Goal: Task Accomplishment & Management: Use online tool/utility

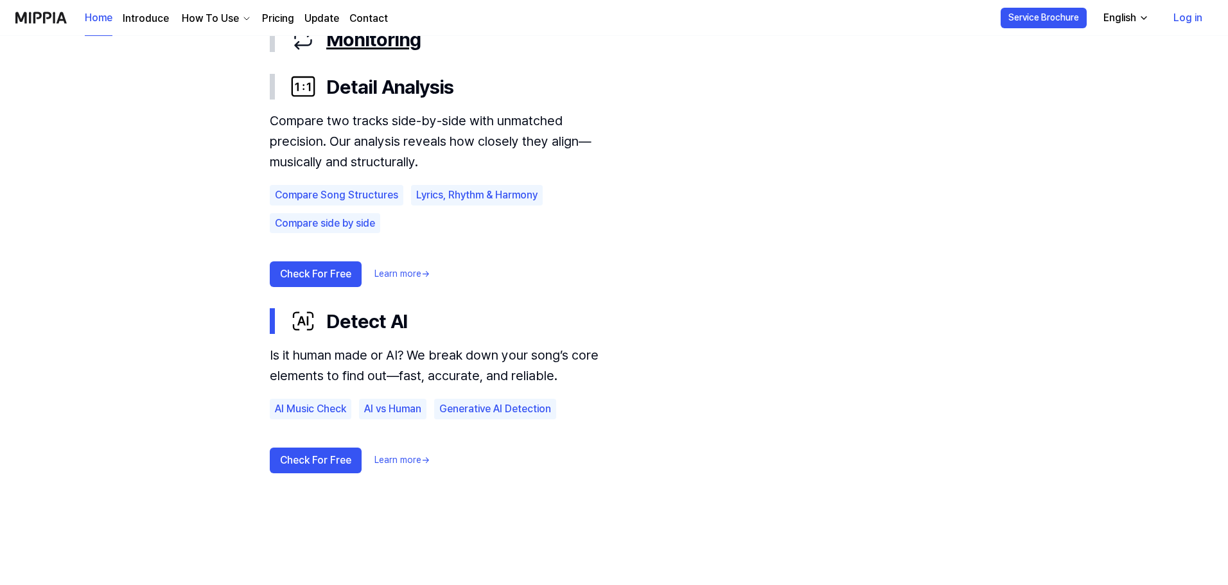
scroll to position [835, 0]
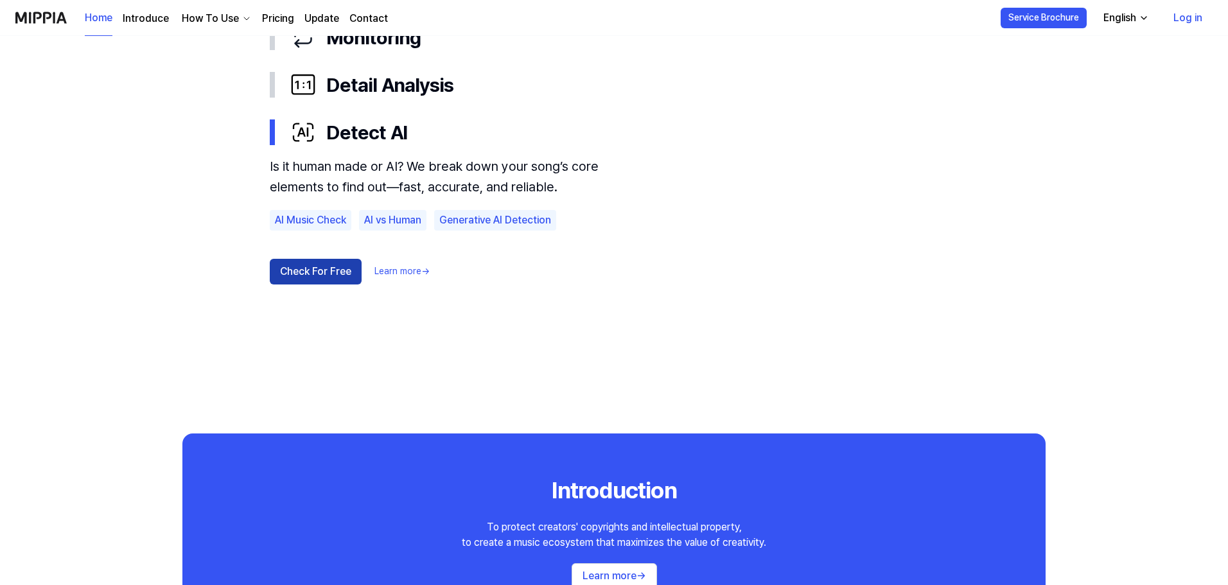
click at [335, 275] on button "Check For Free" at bounding box center [316, 272] width 92 height 26
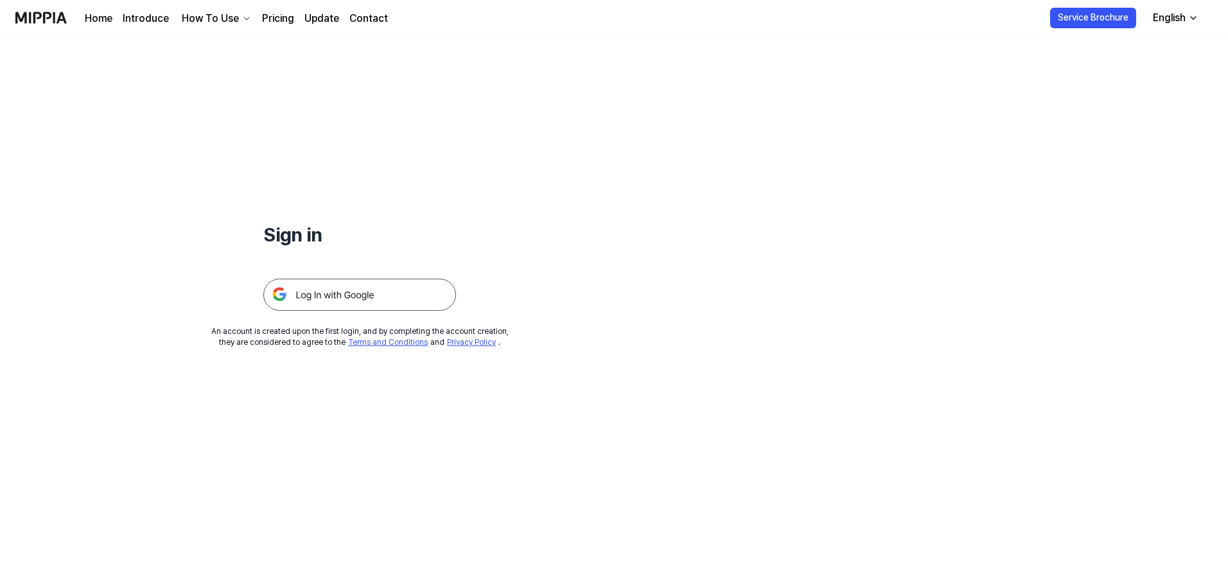
click at [351, 298] on img at bounding box center [359, 295] width 193 height 32
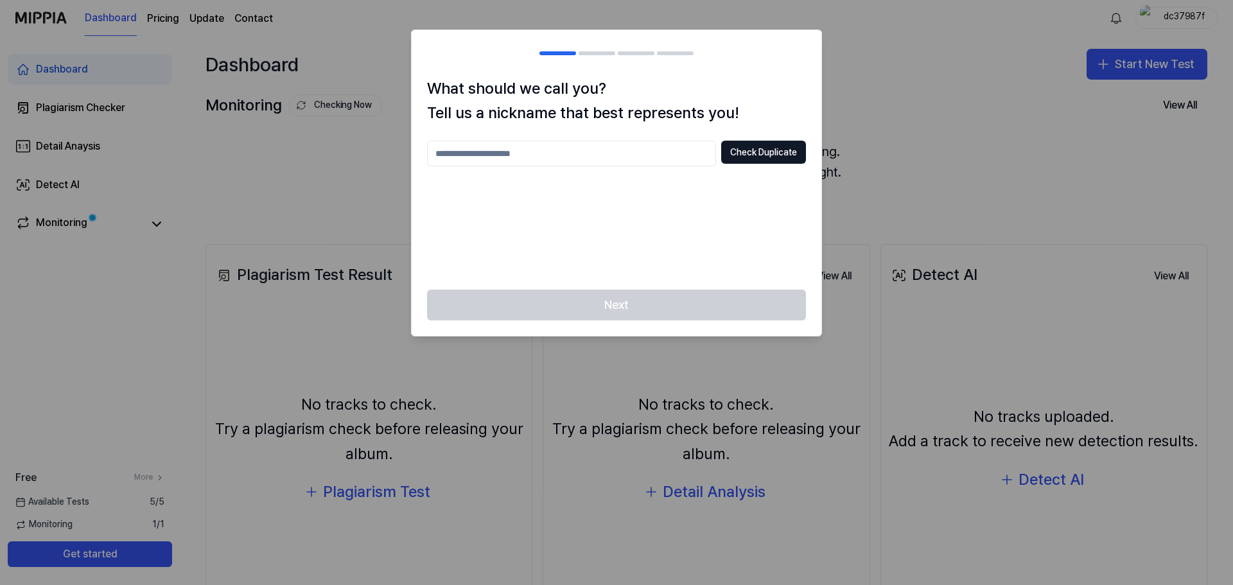
click at [534, 150] on input "text" at bounding box center [571, 154] width 289 height 26
type input "*****"
click at [765, 155] on button "Check Duplicate" at bounding box center [763, 152] width 85 height 23
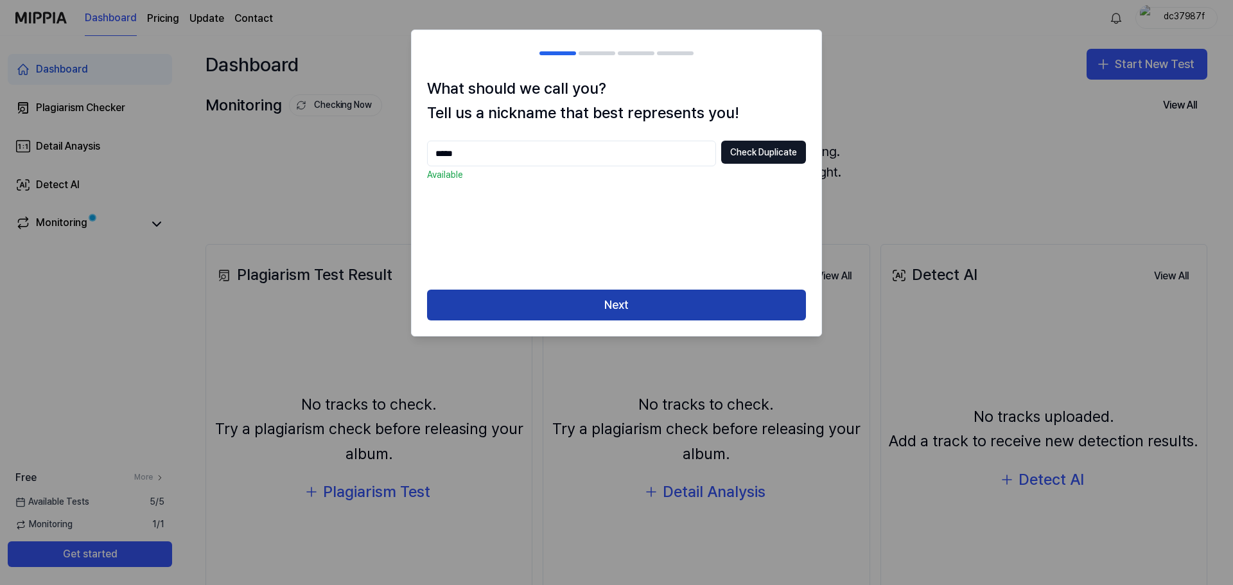
click at [654, 311] on button "Next" at bounding box center [616, 305] width 379 height 31
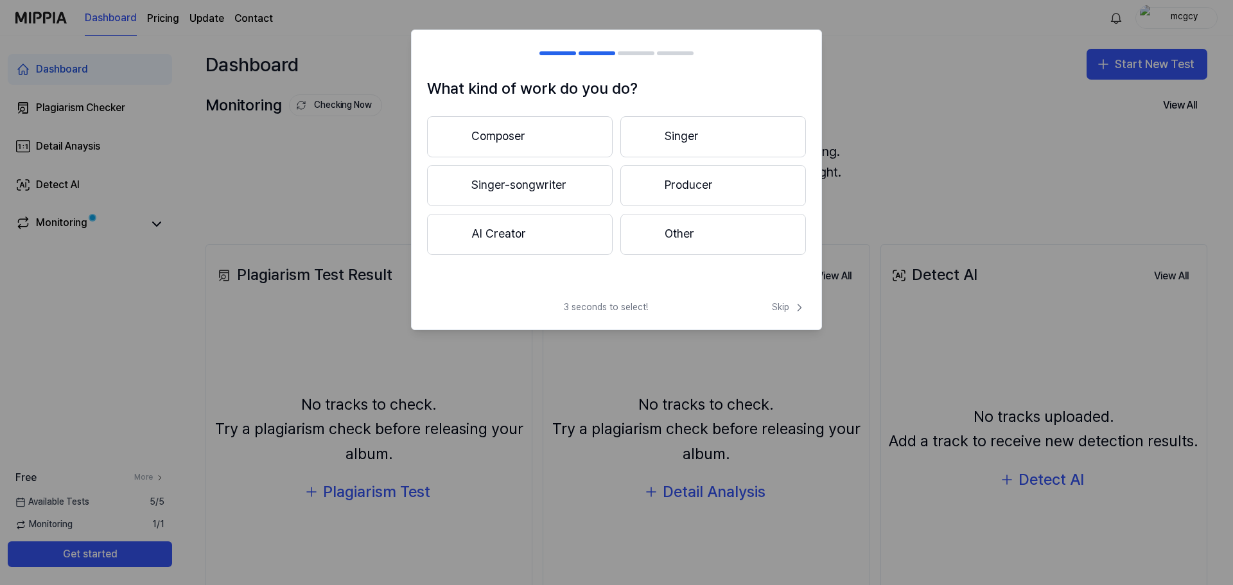
click at [674, 238] on button "Other" at bounding box center [713, 234] width 186 height 41
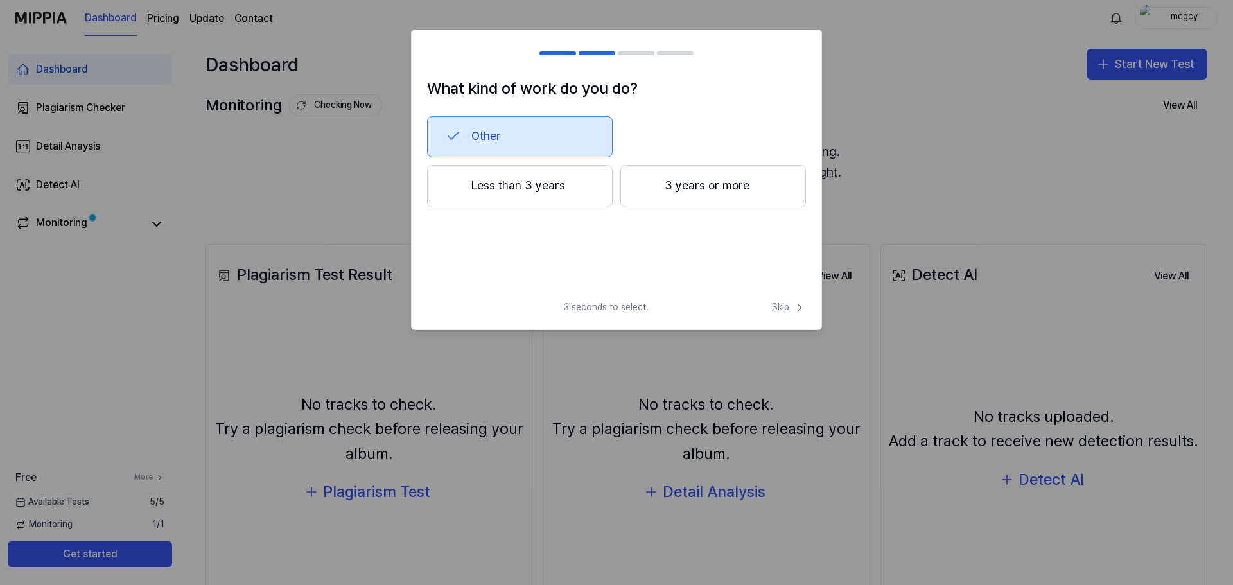
click at [773, 306] on span "Skip" at bounding box center [789, 307] width 34 height 13
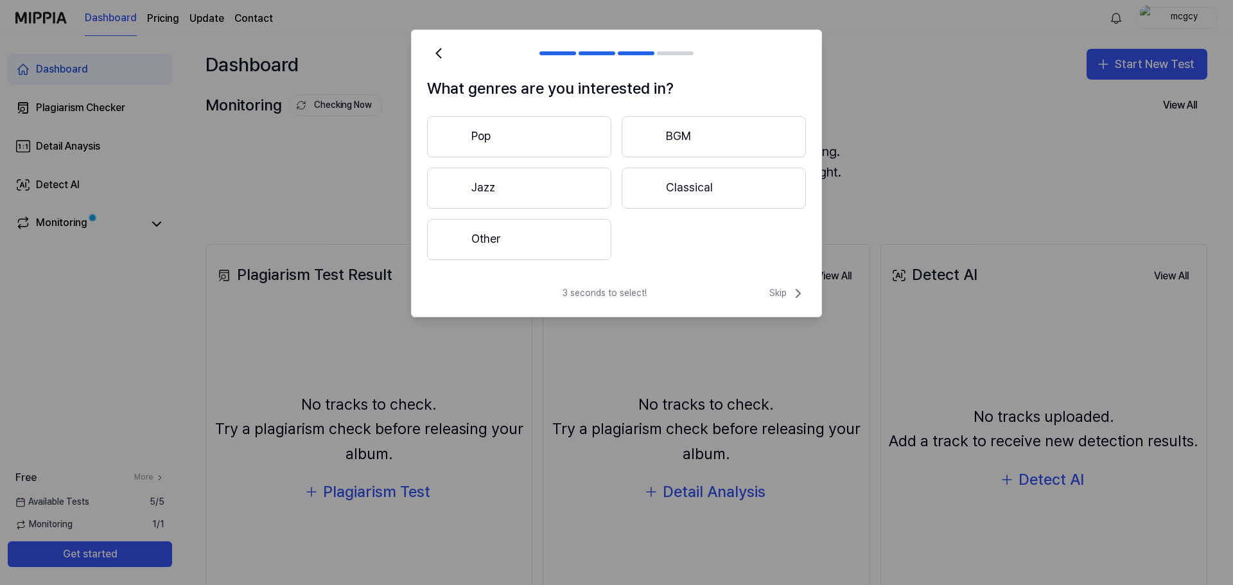
click at [523, 239] on button "Other" at bounding box center [519, 239] width 184 height 41
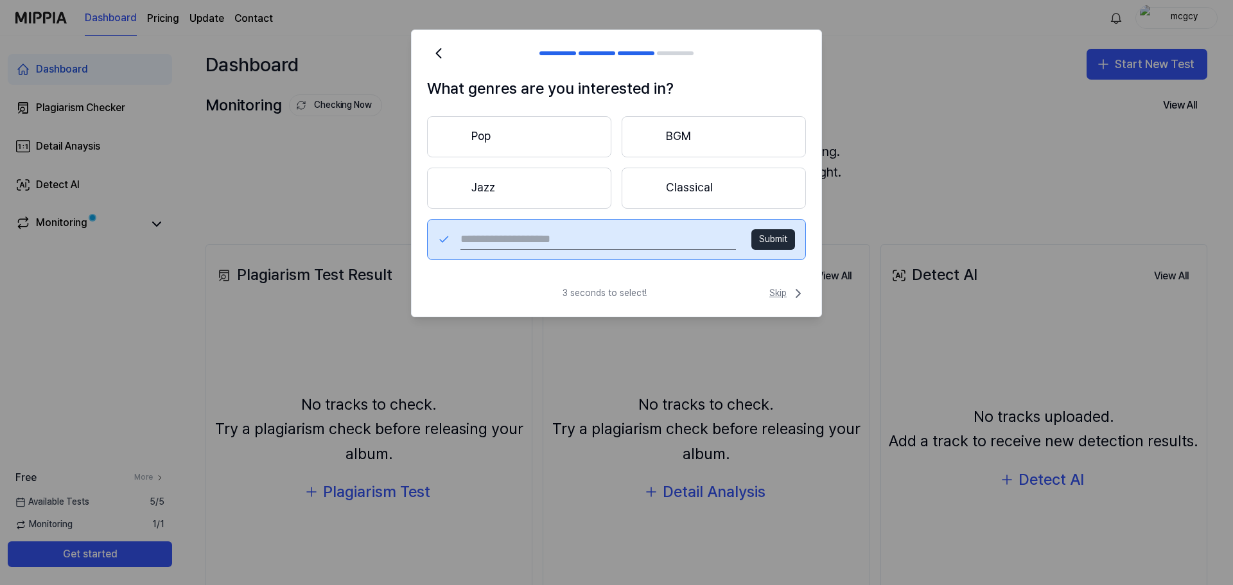
click at [781, 288] on span "Skip" at bounding box center [787, 293] width 37 height 15
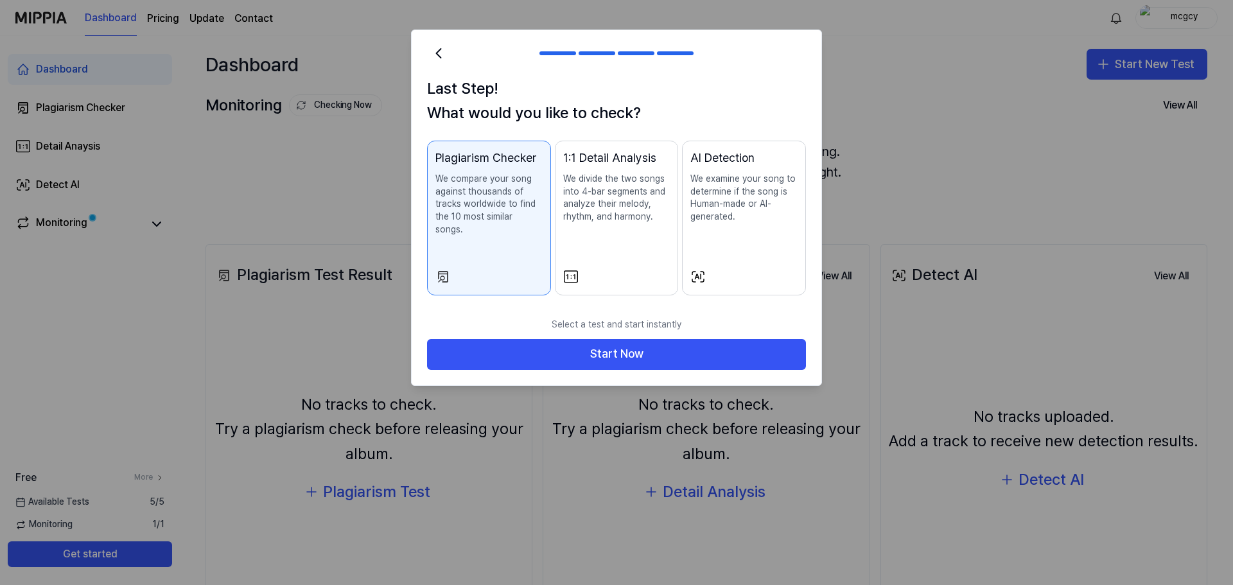
click at [498, 182] on p "We compare your song against thousands of tracks worldwide to find the 10 most …" at bounding box center [488, 204] width 107 height 63
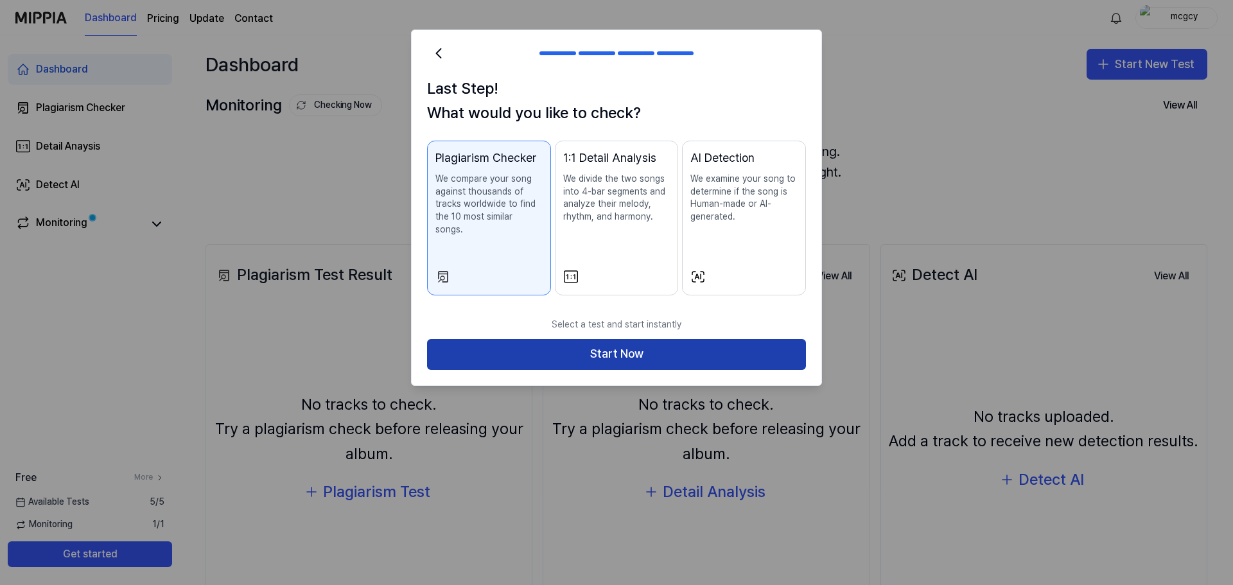
click at [611, 342] on button "Start Now" at bounding box center [616, 354] width 379 height 31
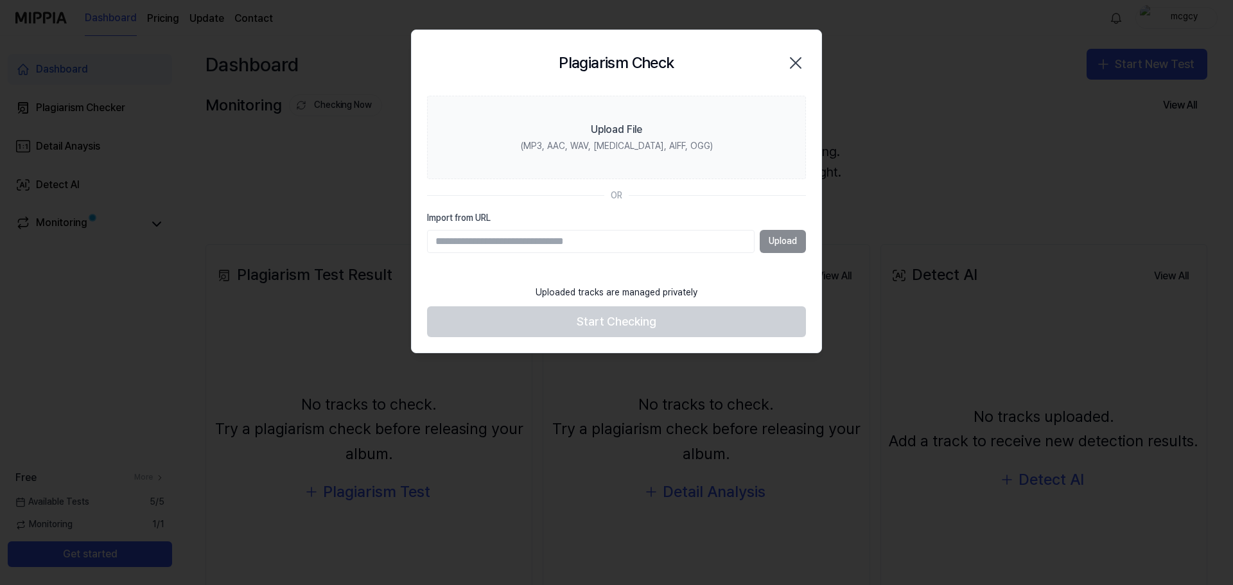
click at [508, 239] on input "Import from URL" at bounding box center [590, 241] width 327 height 23
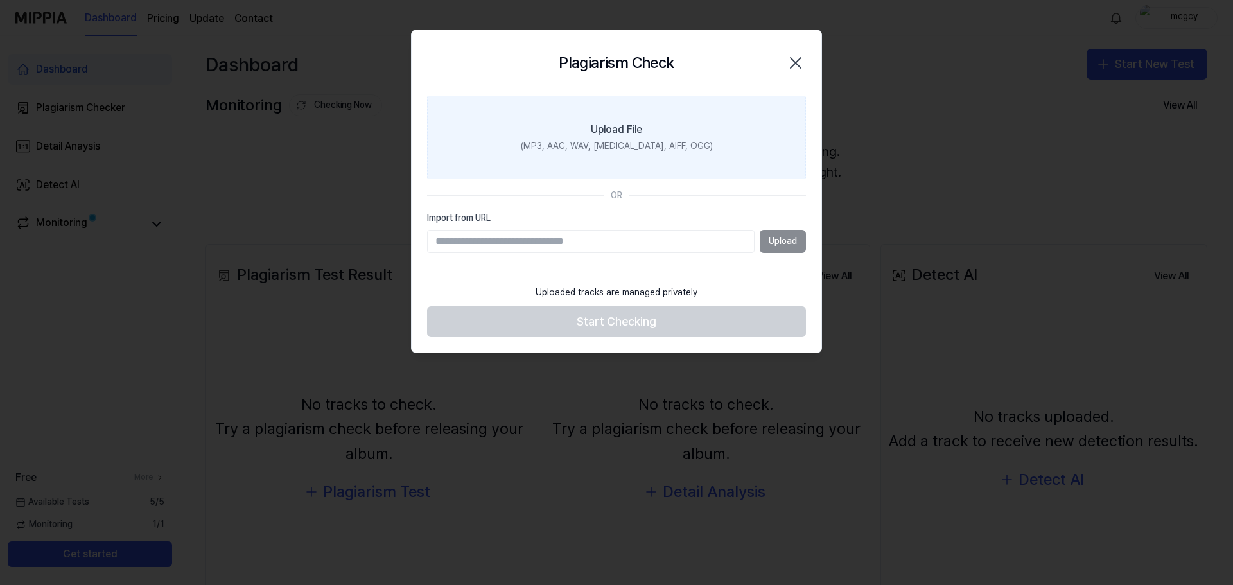
click at [625, 127] on div "Upload File" at bounding box center [616, 129] width 51 height 15
click at [0, 0] on input "Upload File (MP3, AAC, WAV, FLAC, AIFF, OGG)" at bounding box center [0, 0] width 0 height 0
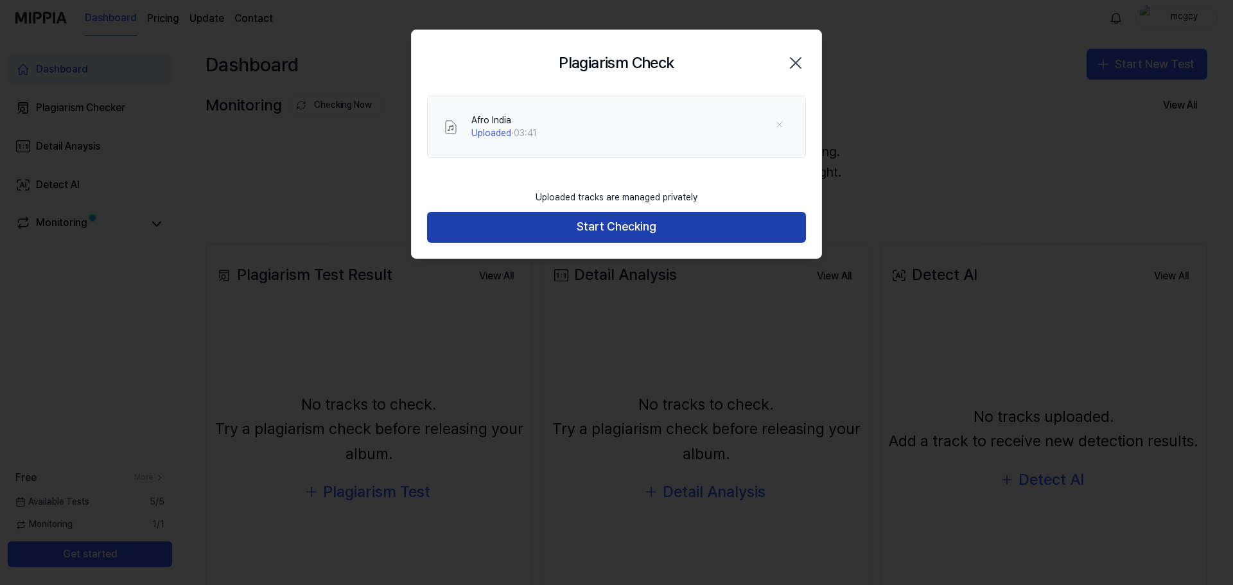
click at [580, 222] on button "Start Checking" at bounding box center [616, 227] width 379 height 31
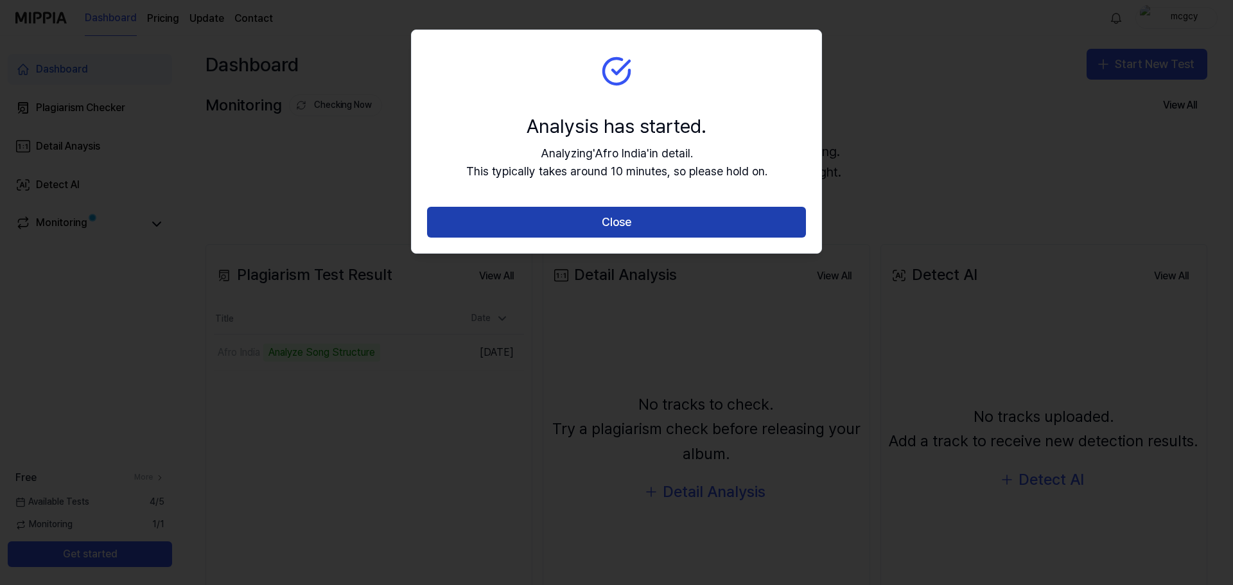
click at [613, 218] on button "Close" at bounding box center [616, 222] width 379 height 31
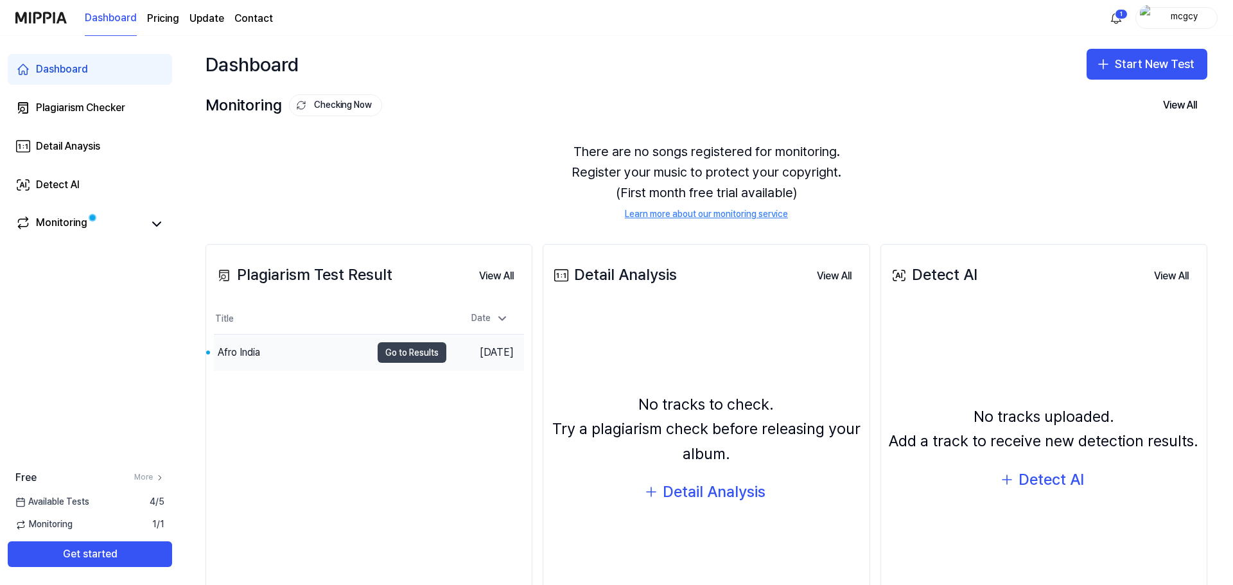
click at [389, 353] on button "Go to Results" at bounding box center [412, 352] width 69 height 21
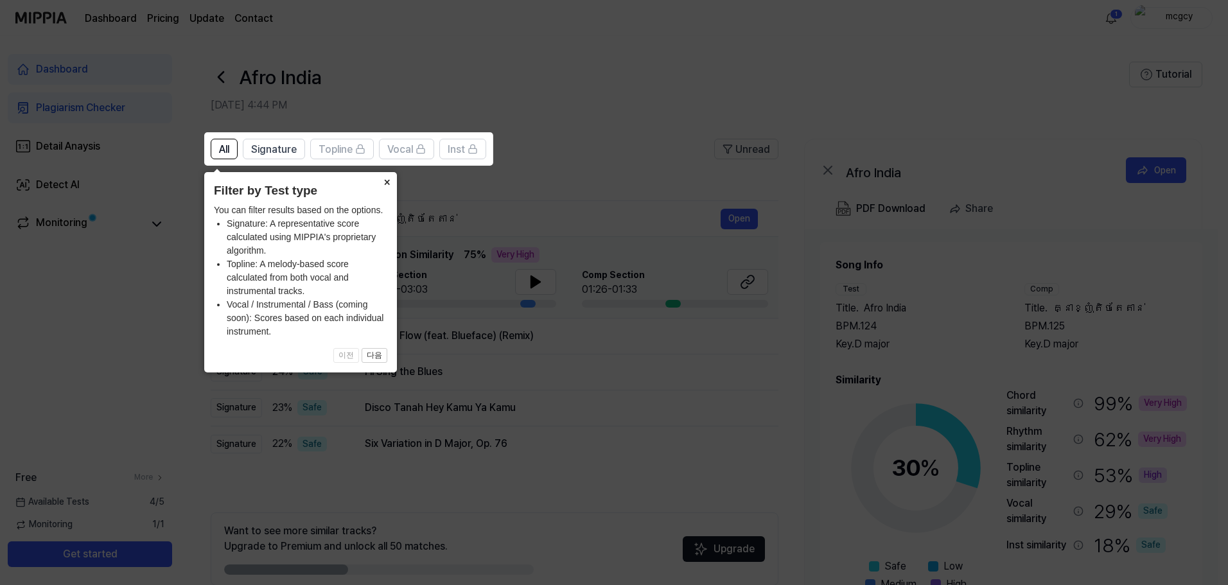
click at [388, 182] on button "×" at bounding box center [386, 181] width 21 height 18
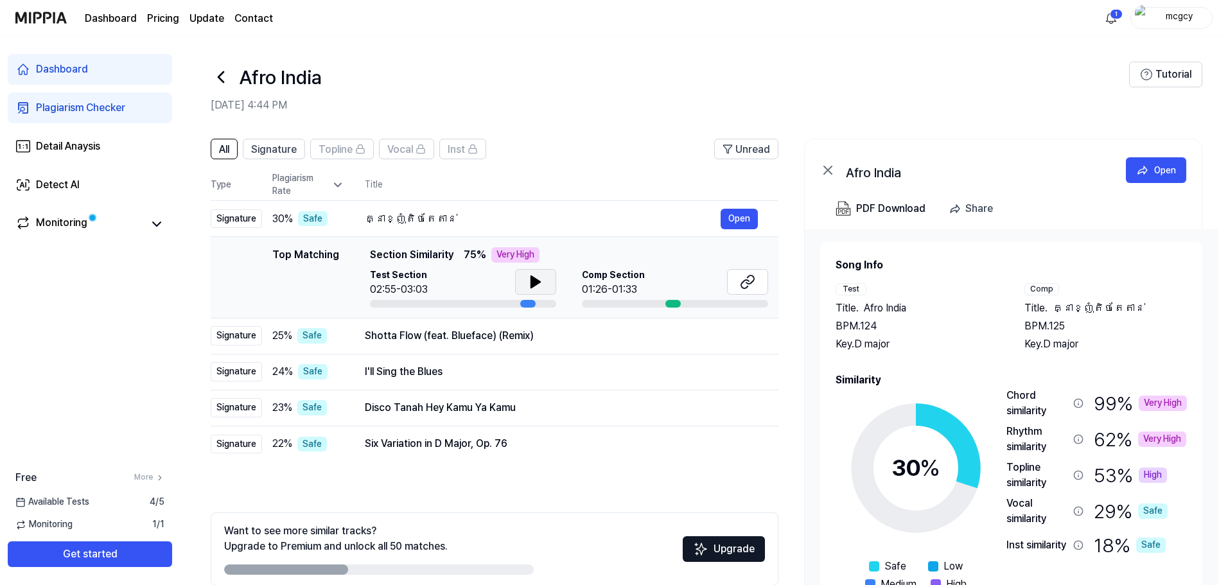
click at [531, 279] on icon at bounding box center [535, 282] width 9 height 12
click at [749, 284] on icon at bounding box center [747, 281] width 15 height 15
click at [529, 283] on icon at bounding box center [535, 281] width 15 height 15
click at [529, 284] on icon at bounding box center [535, 281] width 15 height 15
click at [743, 338] on button "Open" at bounding box center [738, 336] width 37 height 21
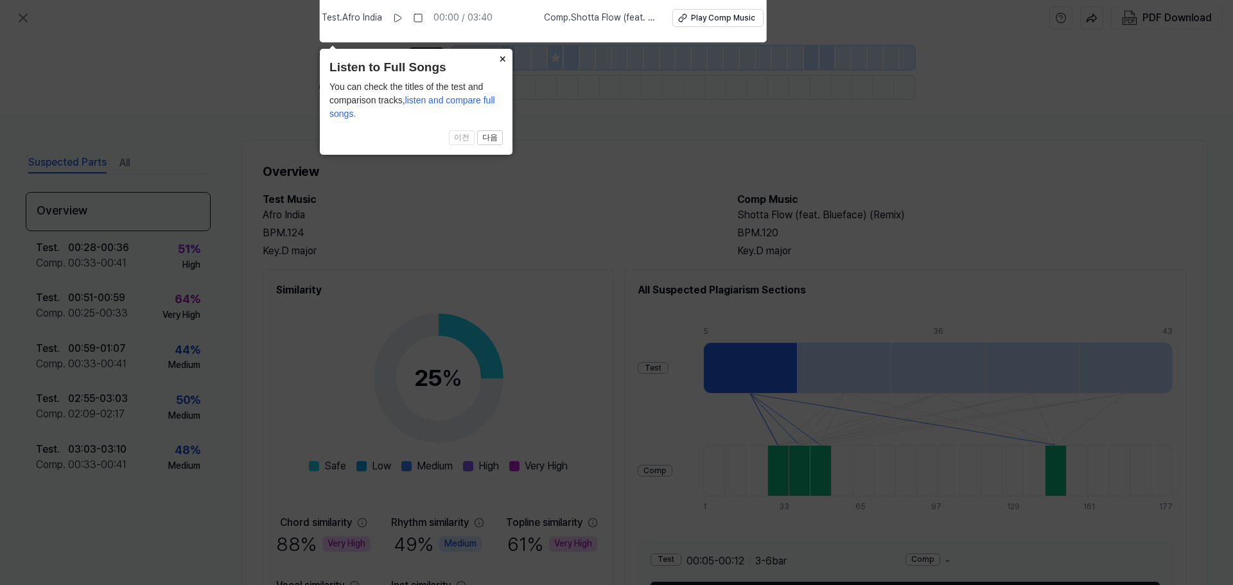
click at [501, 58] on button "×" at bounding box center [502, 58] width 21 height 18
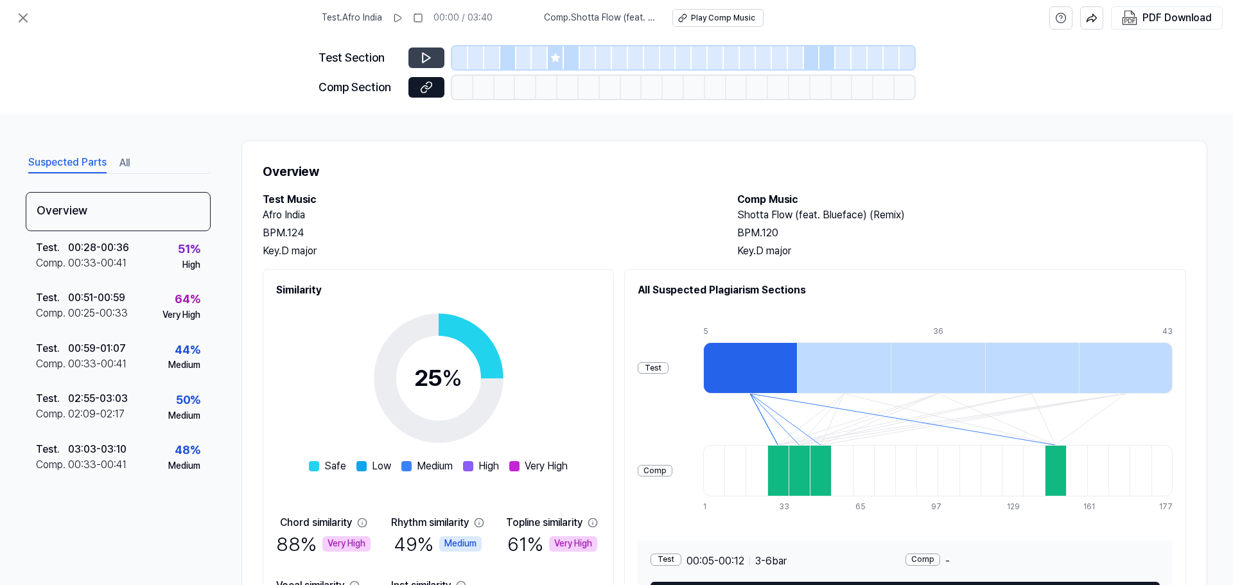
click at [421, 51] on button at bounding box center [426, 58] width 36 height 21
click at [428, 58] on icon at bounding box center [426, 57] width 13 height 13
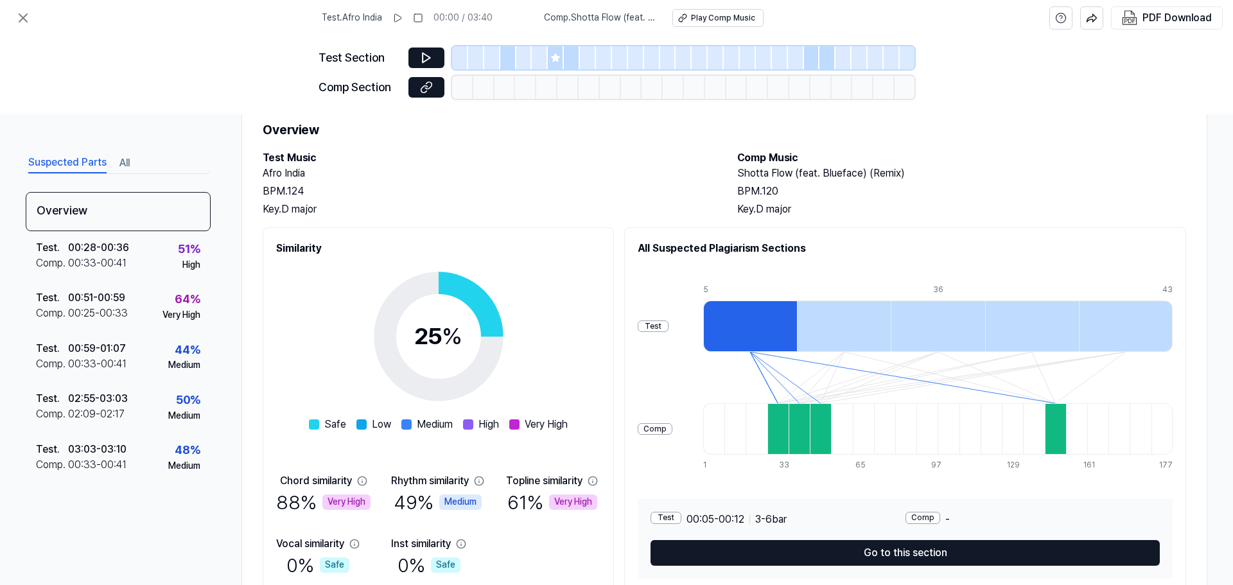
scroll to position [96, 0]
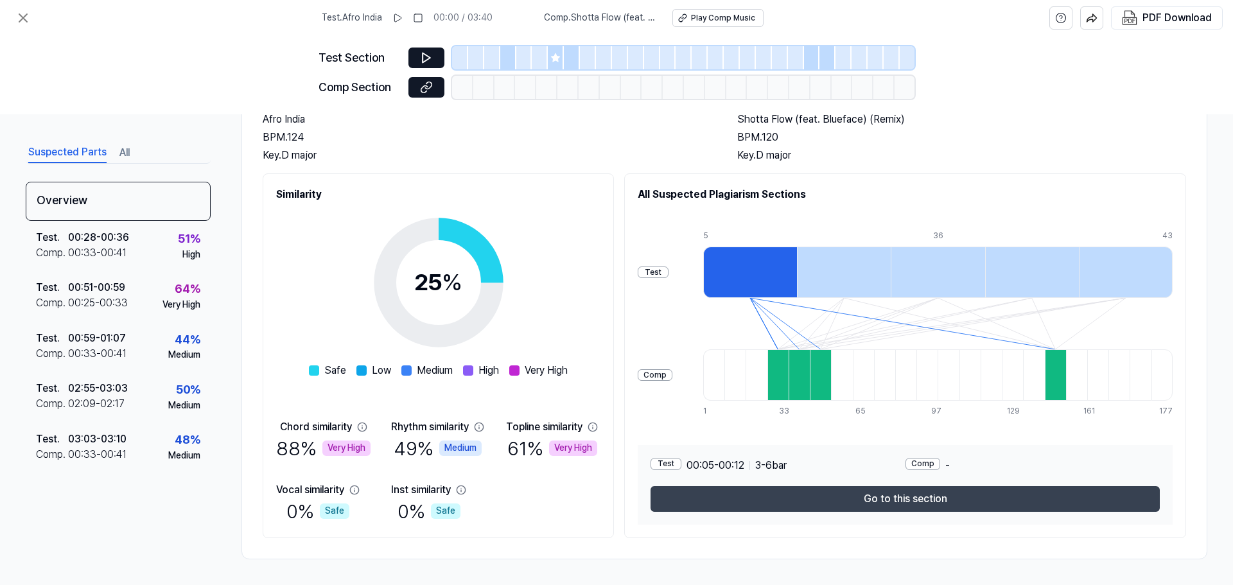
click at [815, 501] on button "Go to this section" at bounding box center [904, 499] width 509 height 26
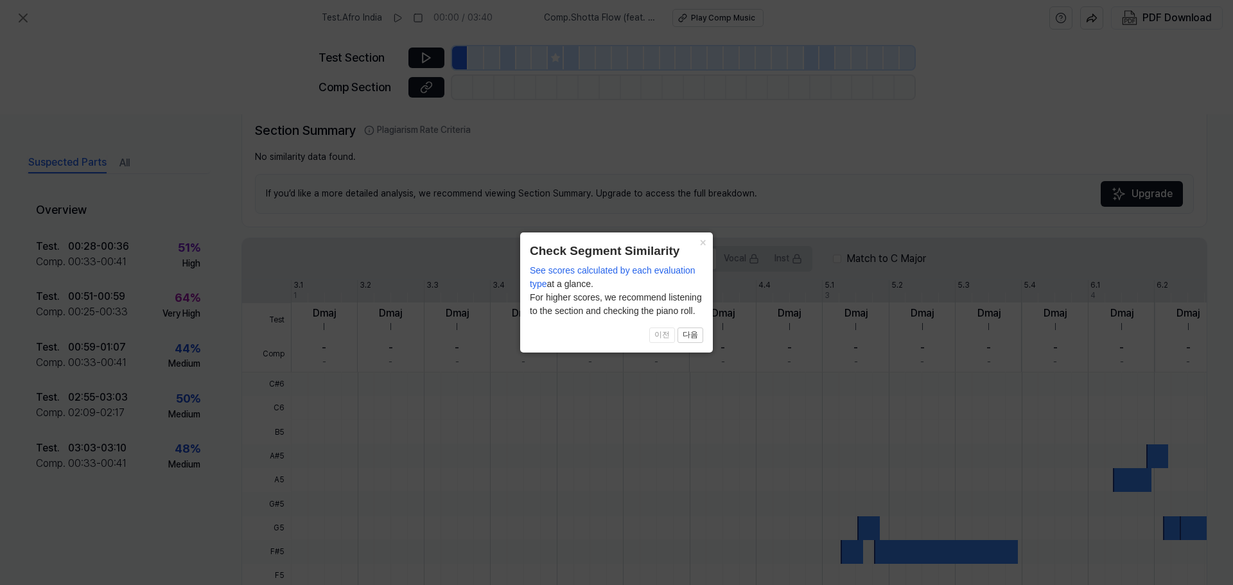
scroll to position [269, 0]
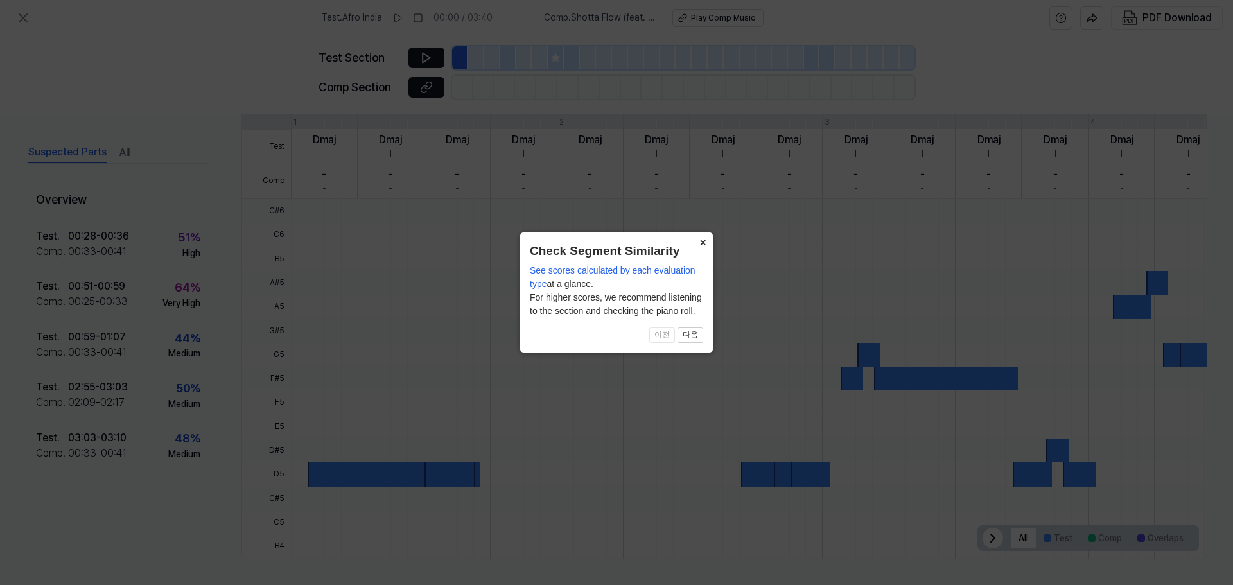
click at [702, 241] on button "×" at bounding box center [702, 241] width 21 height 18
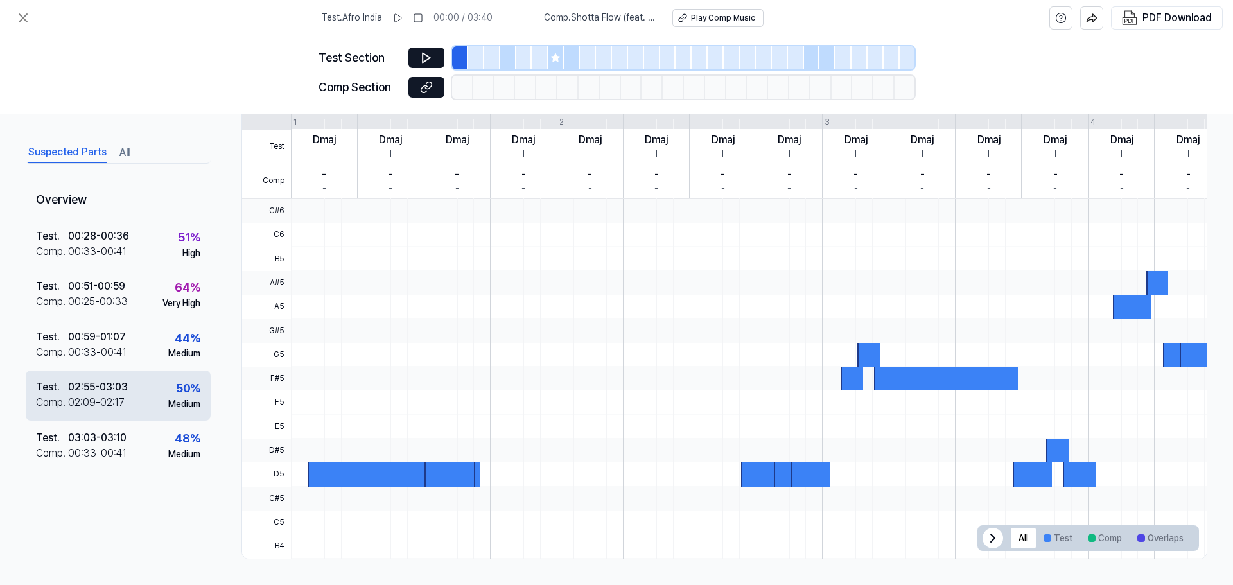
click at [166, 418] on div "Test . 02:55 - 03:03 Comp . 02:09 - 02:17 50 % Medium" at bounding box center [118, 395] width 185 height 50
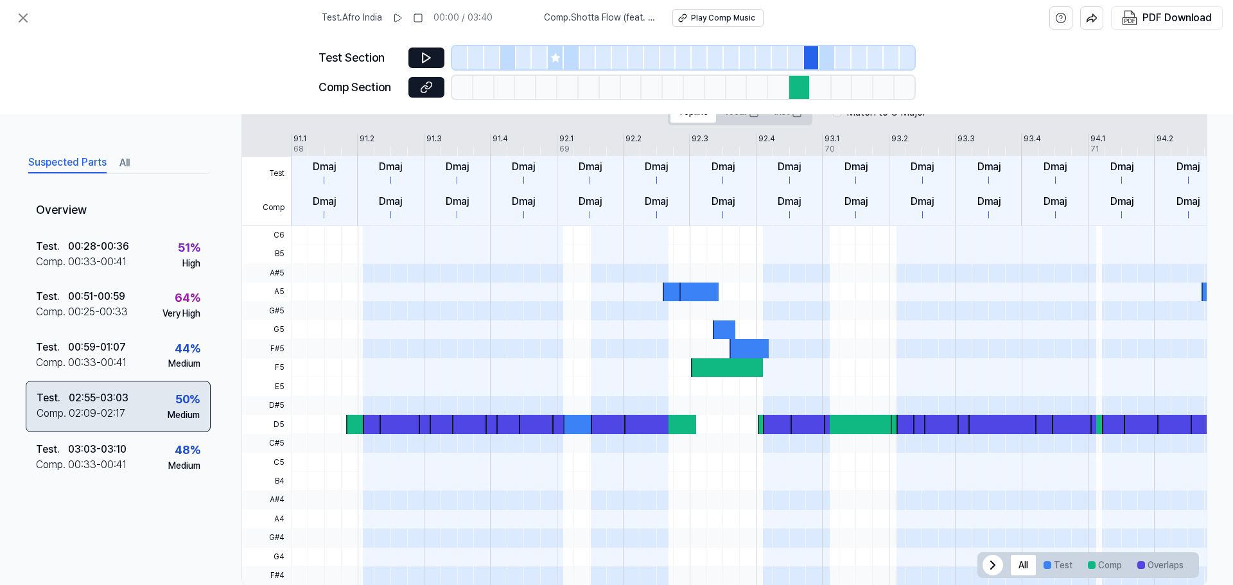
scroll to position [296, 0]
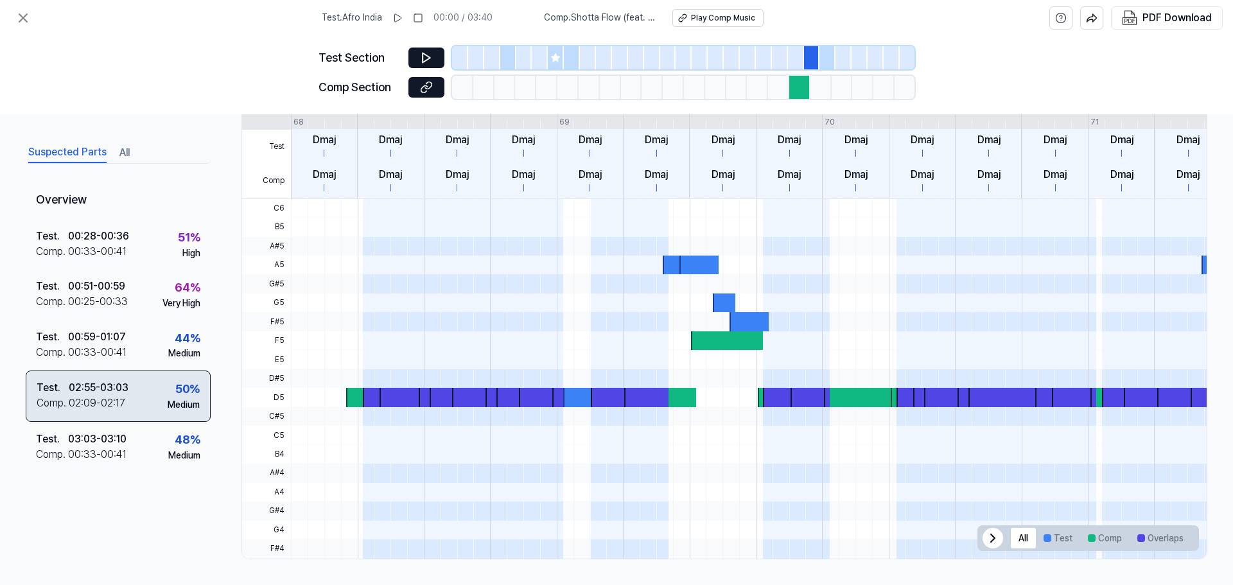
click at [166, 418] on div "Test . 02:55 - 03:03 Comp . 02:09 - 02:17 50 % Medium" at bounding box center [118, 395] width 185 height 51
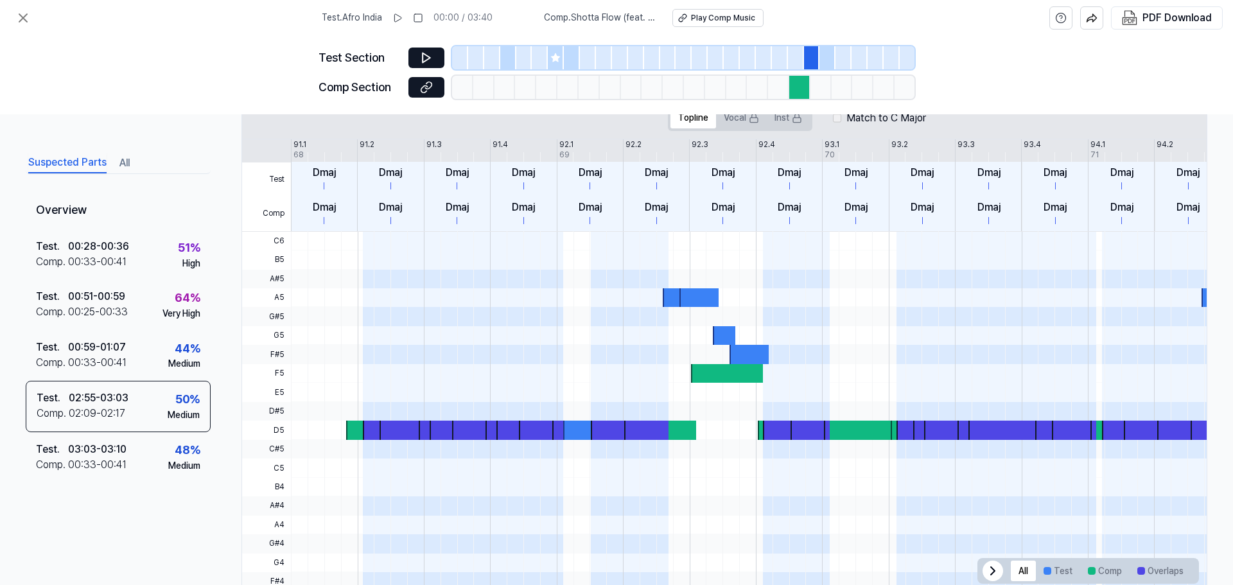
scroll to position [232, 0]
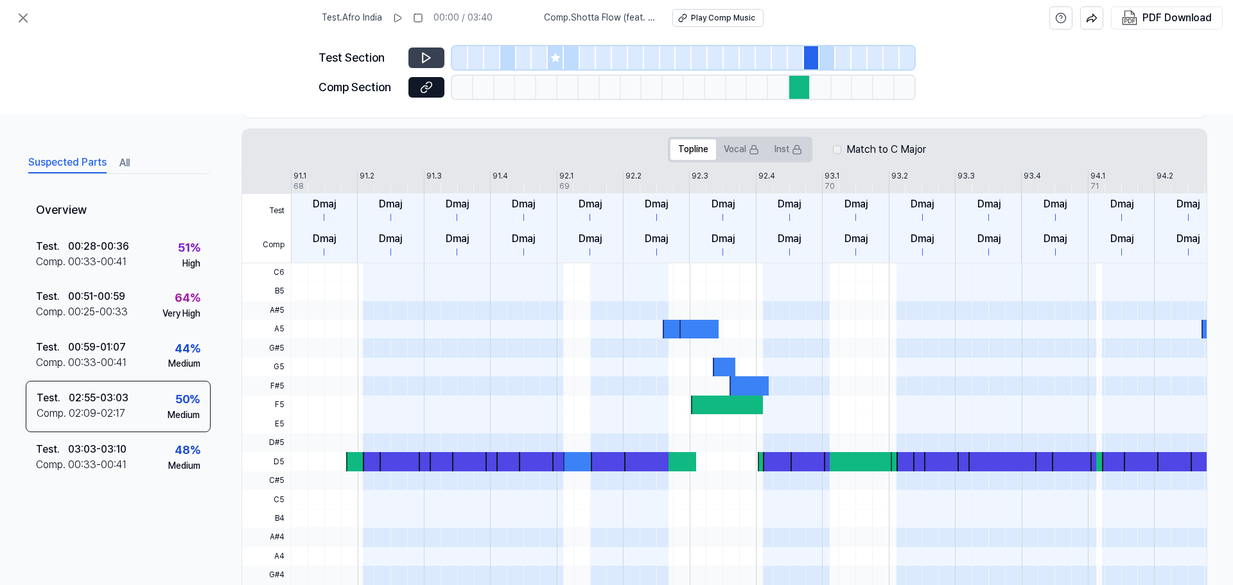
click at [424, 50] on button at bounding box center [426, 58] width 36 height 21
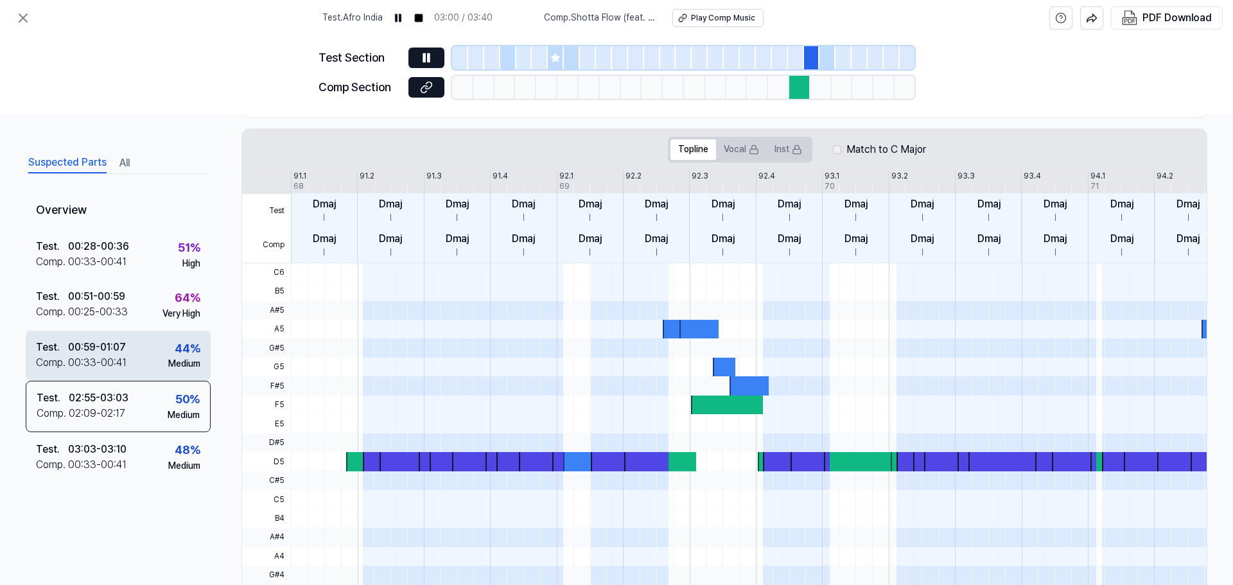
click at [71, 353] on div "00:59 - 01:07" at bounding box center [97, 347] width 58 height 15
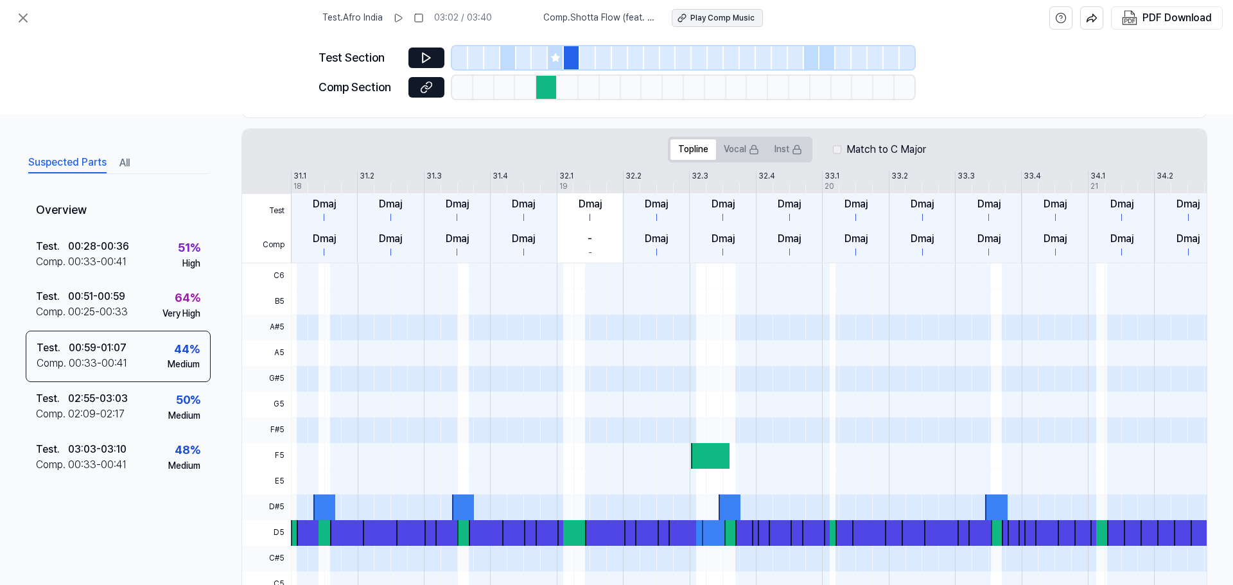
click at [701, 13] on div "Play Comp Music" at bounding box center [722, 18] width 64 height 11
click at [118, 397] on div "02:55 - 03:03" at bounding box center [98, 398] width 60 height 15
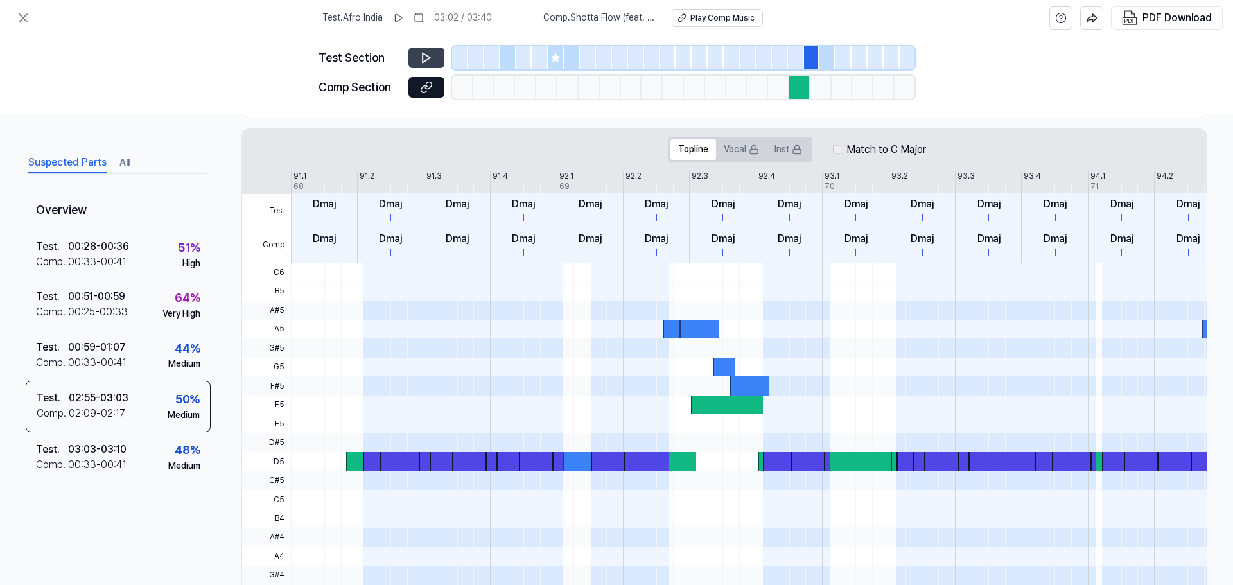
click at [436, 55] on button at bounding box center [426, 58] width 36 height 21
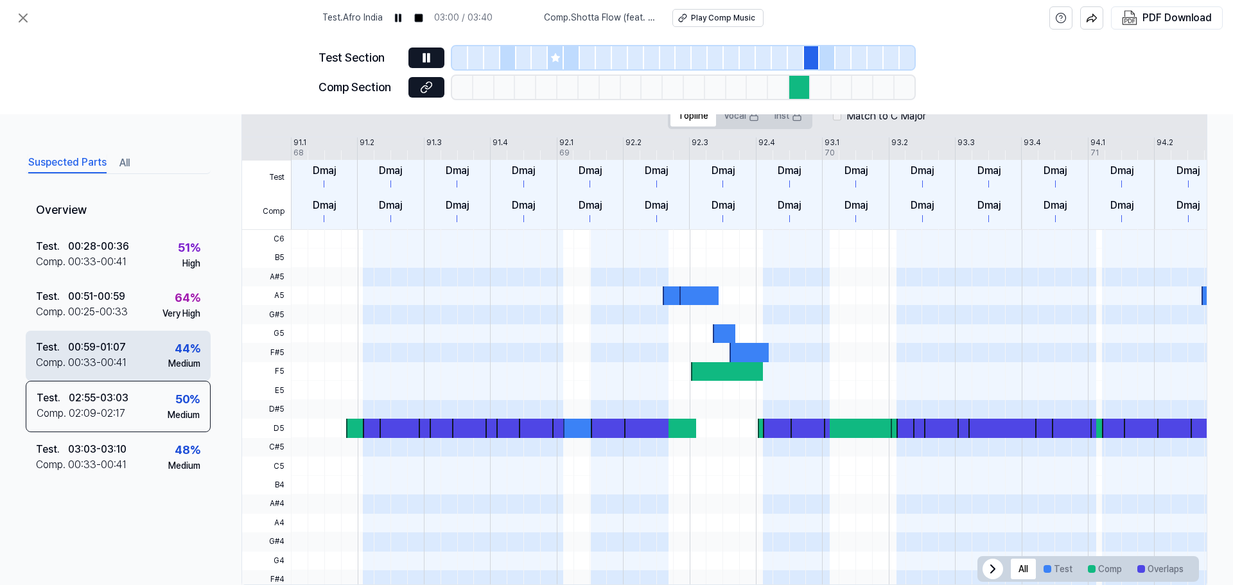
scroll to position [296, 0]
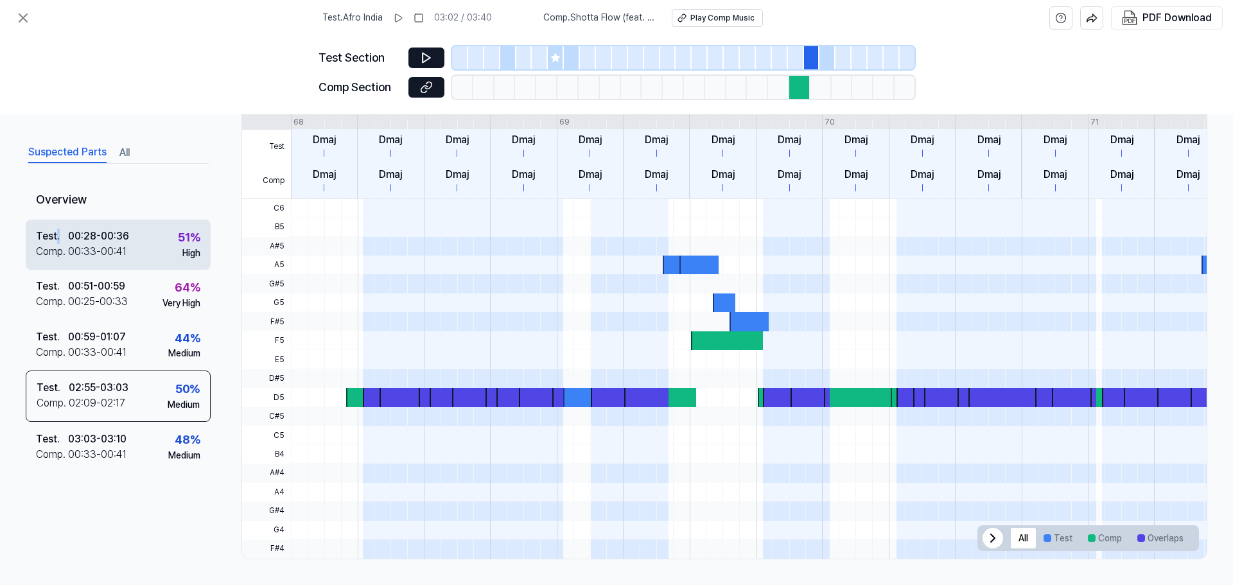
click at [60, 241] on div "Test ." at bounding box center [52, 236] width 32 height 15
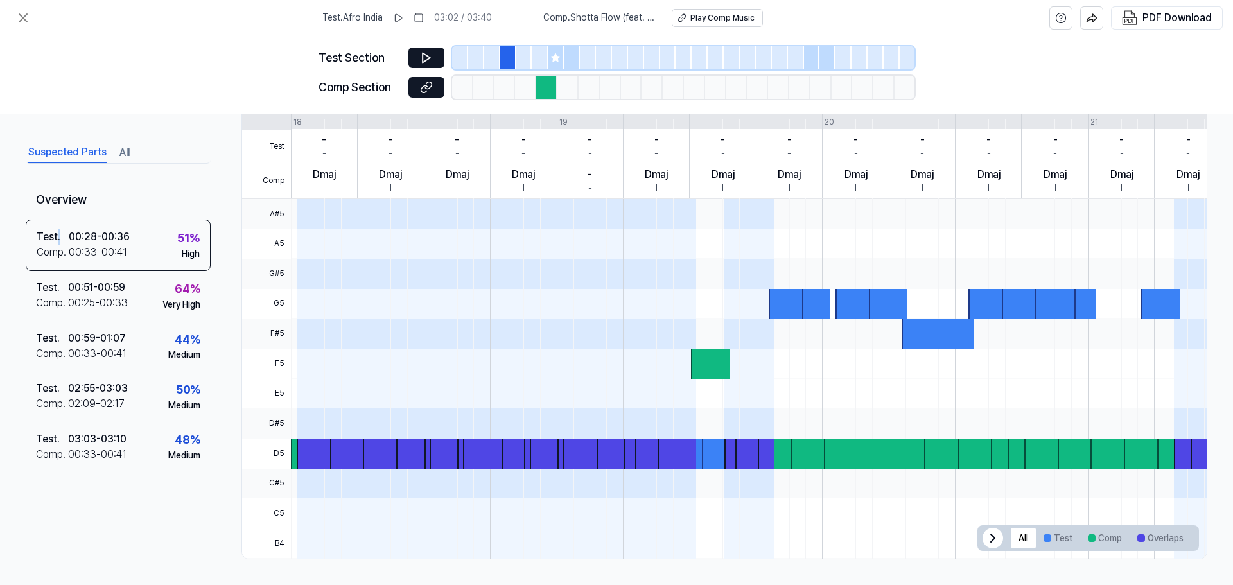
click at [129, 155] on button "All" at bounding box center [124, 153] width 10 height 21
click at [85, 151] on button "Suspected Parts" at bounding box center [67, 153] width 78 height 21
click at [125, 284] on div "00:51 - 00:59" at bounding box center [96, 287] width 57 height 15
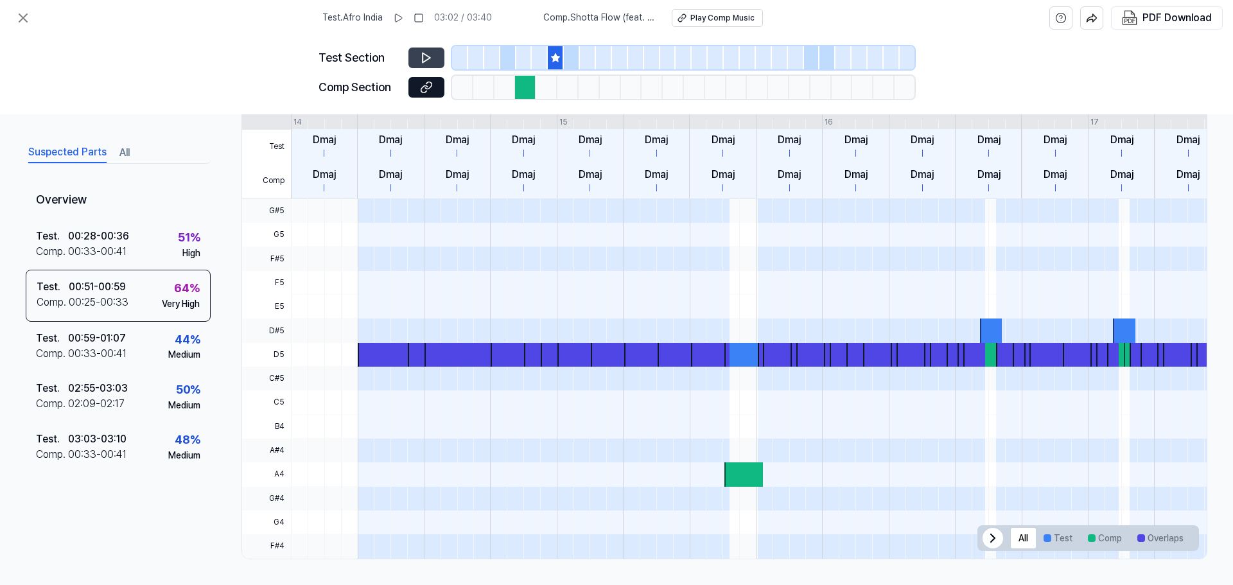
click at [428, 57] on icon at bounding box center [426, 57] width 13 height 13
click at [428, 57] on icon at bounding box center [429, 57] width 2 height 8
click at [91, 246] on div "00:33 - 00:41" at bounding box center [97, 251] width 58 height 15
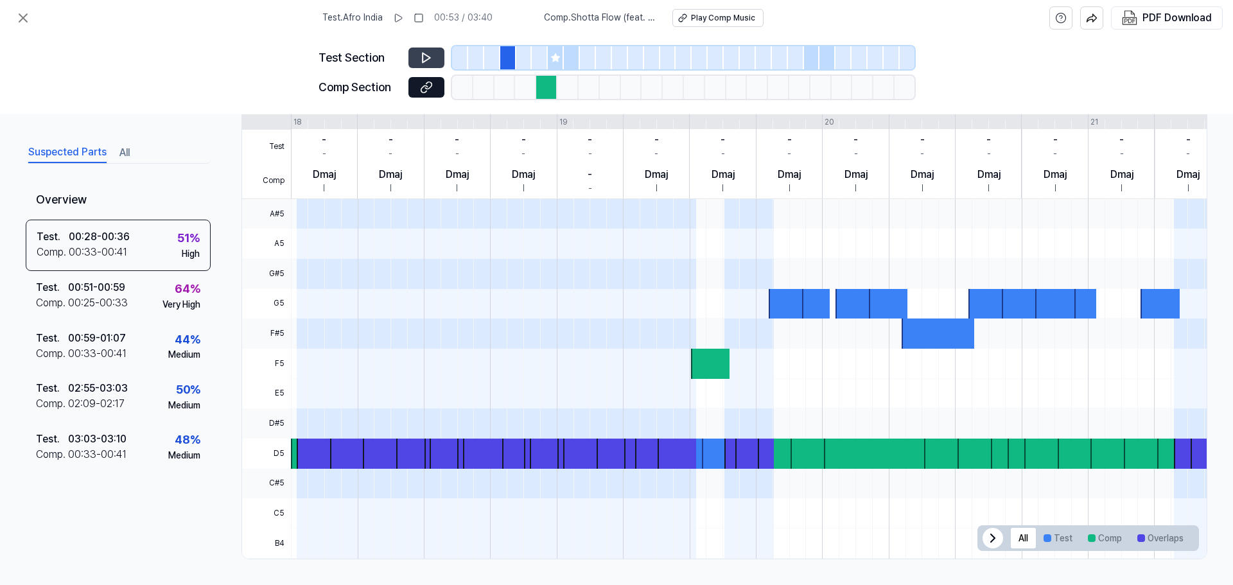
click at [427, 52] on icon at bounding box center [426, 57] width 13 height 13
click at [426, 85] on icon at bounding box center [424, 88] width 6 height 7
